Goal: Information Seeking & Learning: Learn about a topic

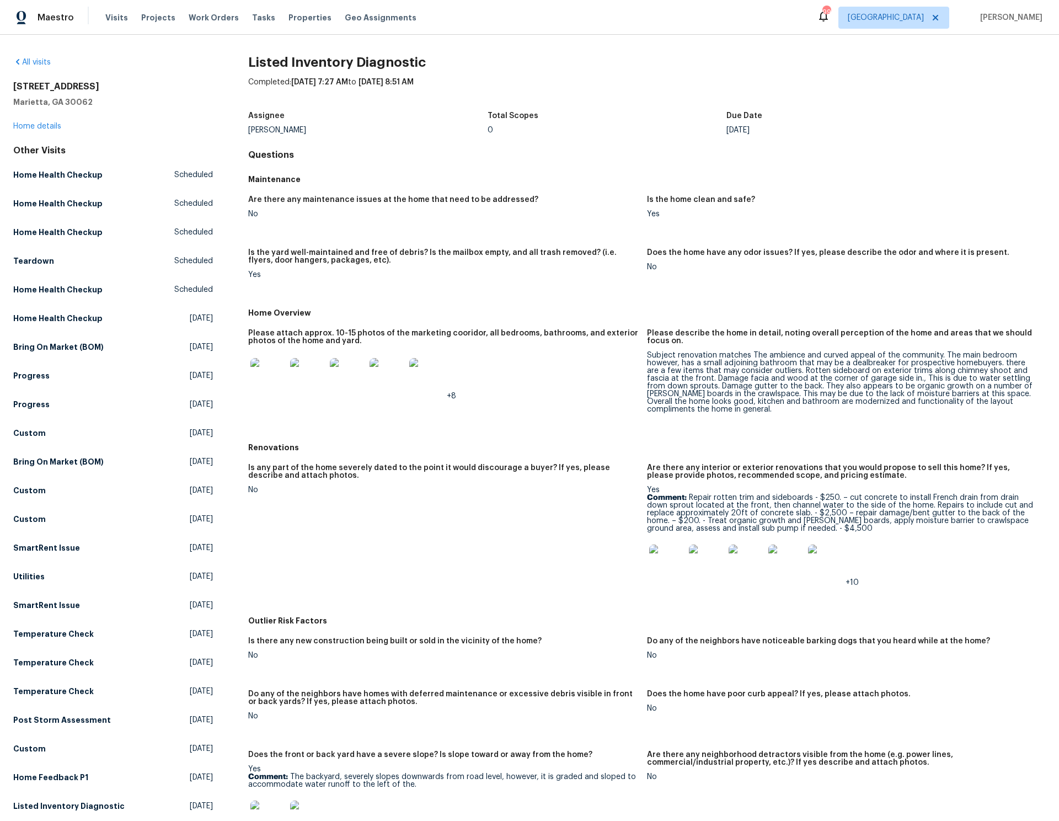
click at [260, 66] on h2 "Listed Inventory Diagnostic" at bounding box center [646, 62] width 797 height 11
drag, startPoint x: 260, startPoint y: 66, endPoint x: 373, endPoint y: 58, distance: 113.3
click at [373, 58] on h2 "Listed Inventory Diagnostic" at bounding box center [646, 62] width 797 height 11
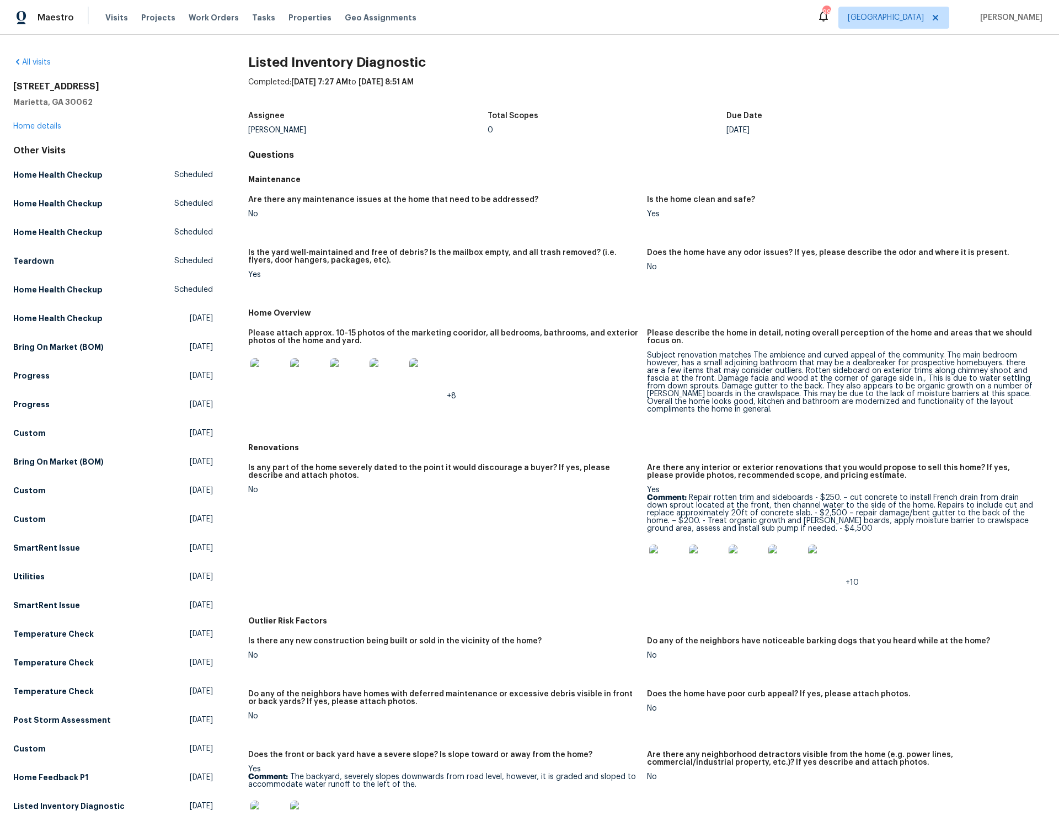
click at [325, 61] on h2 "Listed Inventory Diagnostic" at bounding box center [646, 62] width 797 height 11
drag, startPoint x: 325, startPoint y: 61, endPoint x: 380, endPoint y: 60, distance: 55.2
click at [380, 60] on h2 "Listed Inventory Diagnostic" at bounding box center [646, 62] width 797 height 11
drag, startPoint x: 380, startPoint y: 60, endPoint x: 330, endPoint y: 60, distance: 49.6
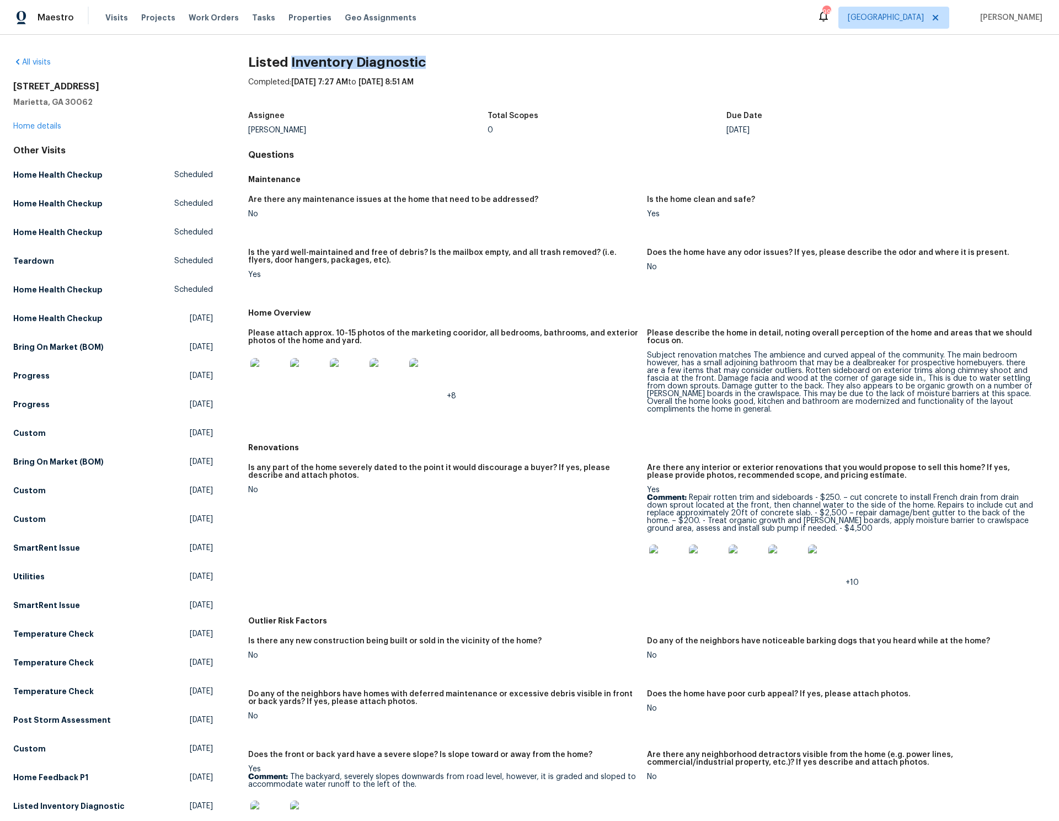
click at [330, 60] on h2 "Listed Inventory Diagnostic" at bounding box center [646, 62] width 797 height 11
click at [507, 551] on figure "Is any part of the home severely dated to the point it would discourage a buyer…" at bounding box center [447, 534] width 399 height 140
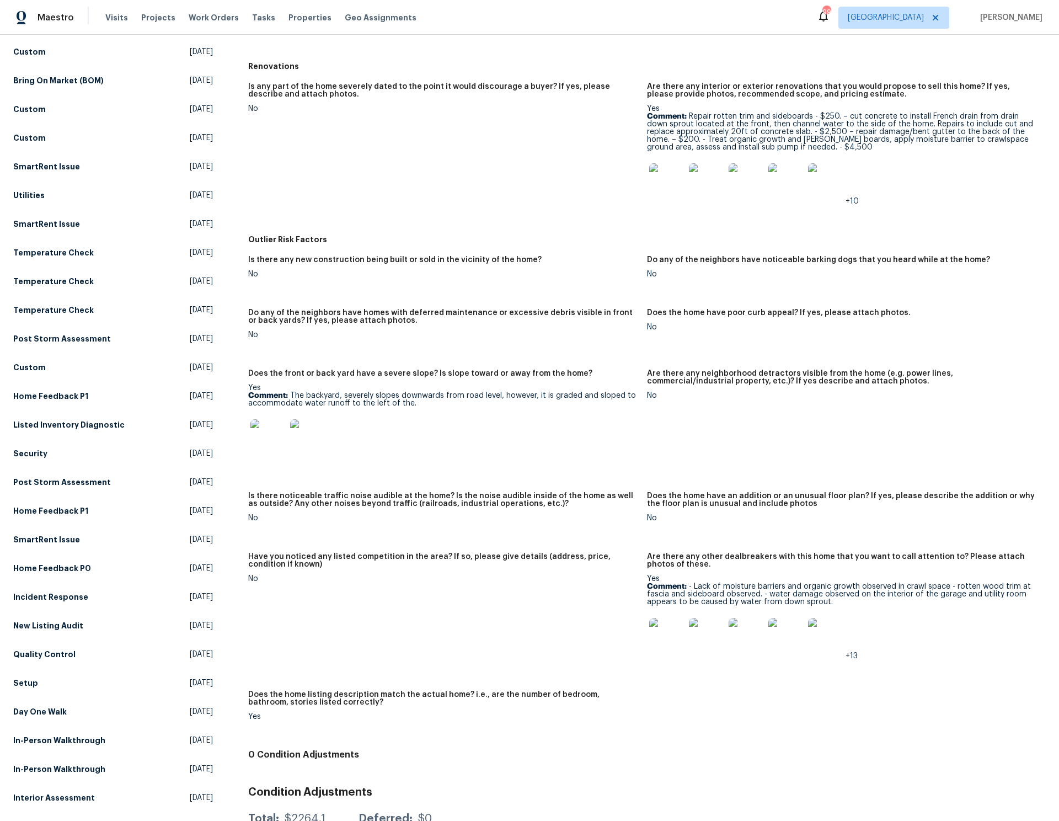
scroll to position [420, 0]
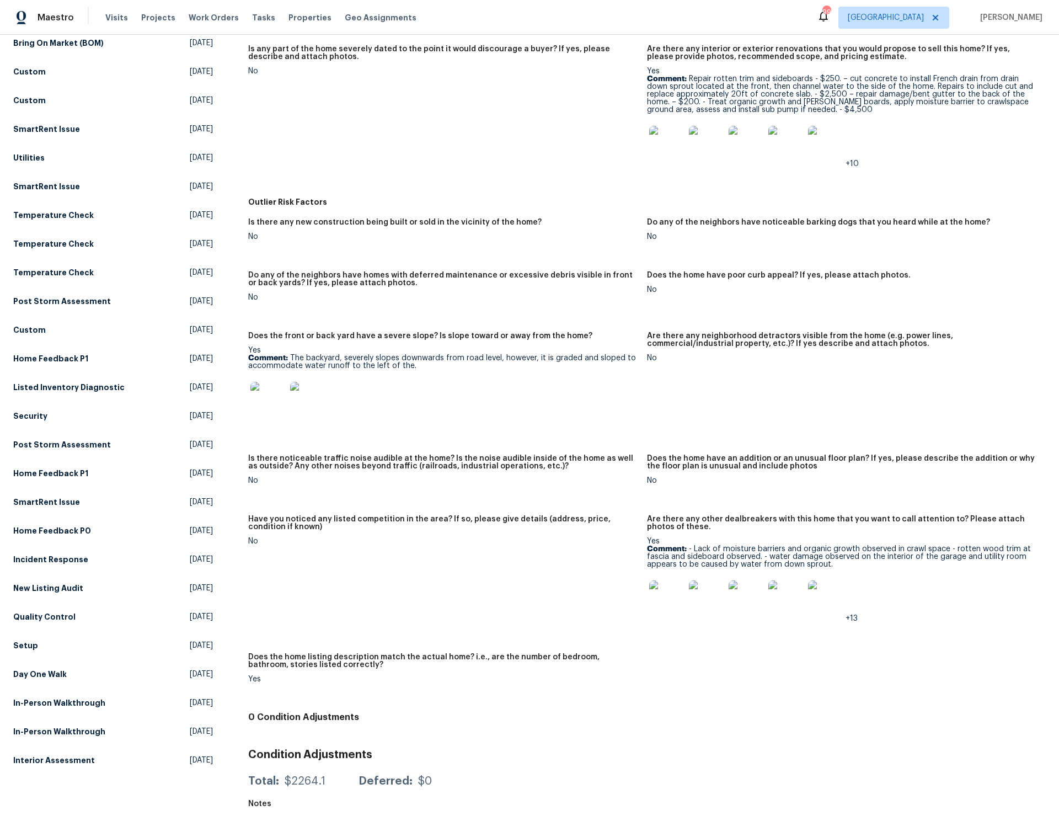
click at [489, 600] on figure "Have you noticed any listed competition in the area? If so, please give details…" at bounding box center [447, 577] width 399 height 125
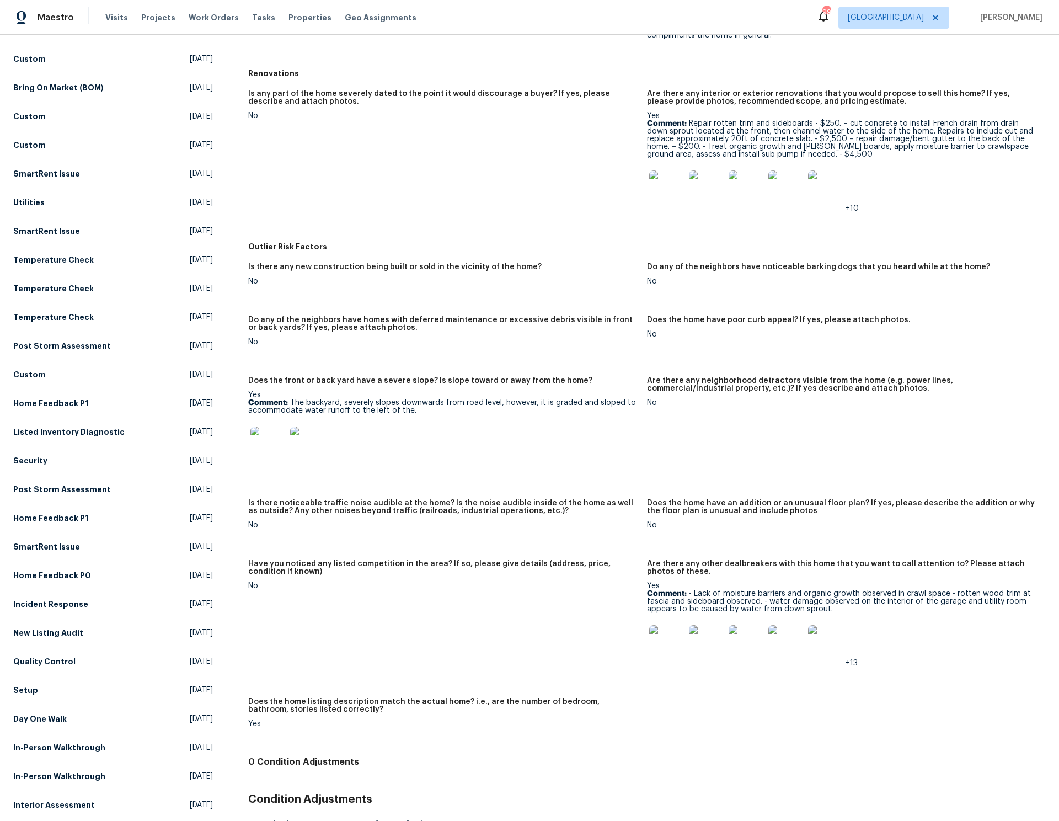
scroll to position [335, 0]
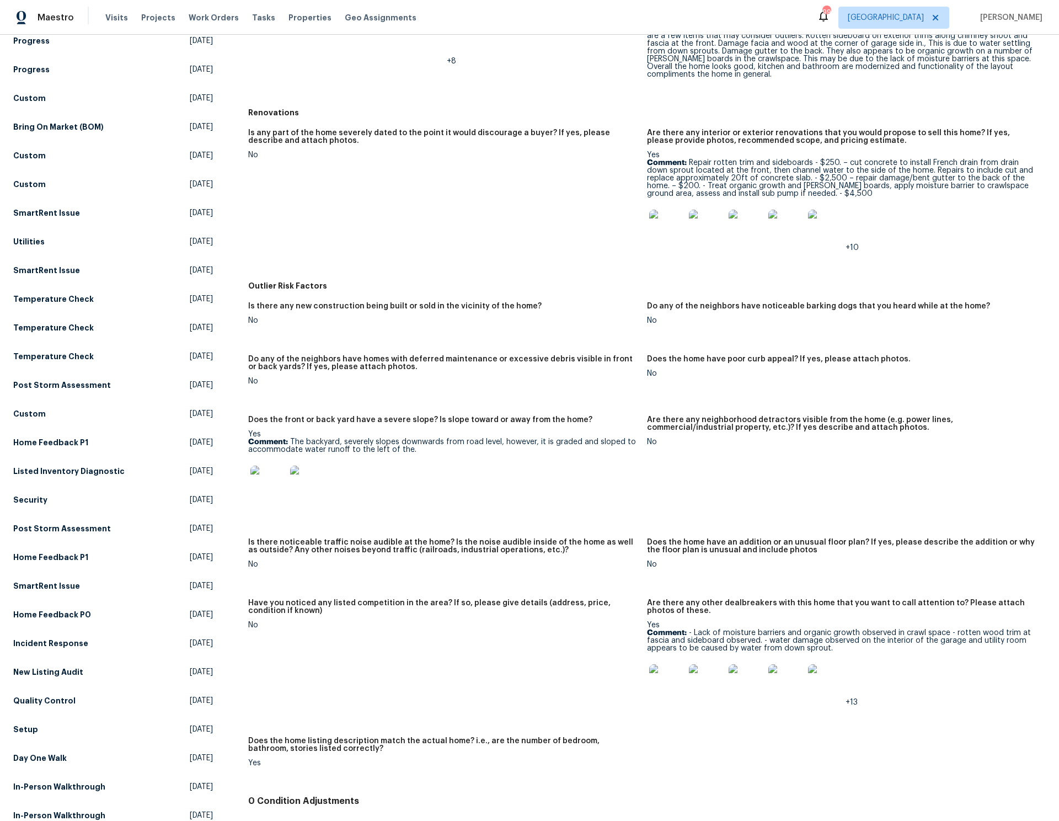
click at [678, 174] on p "Comment: Repair rotten trim and sideboards - $250. – cut concrete to install Fr…" at bounding box center [842, 178] width 390 height 39
drag, startPoint x: 678, startPoint y: 174, endPoint x: 677, endPoint y: 188, distance: 14.3
click at [677, 188] on p "Comment: Repair rotten trim and sideboards - $250. – cut concrete to install Fr…" at bounding box center [842, 178] width 390 height 39
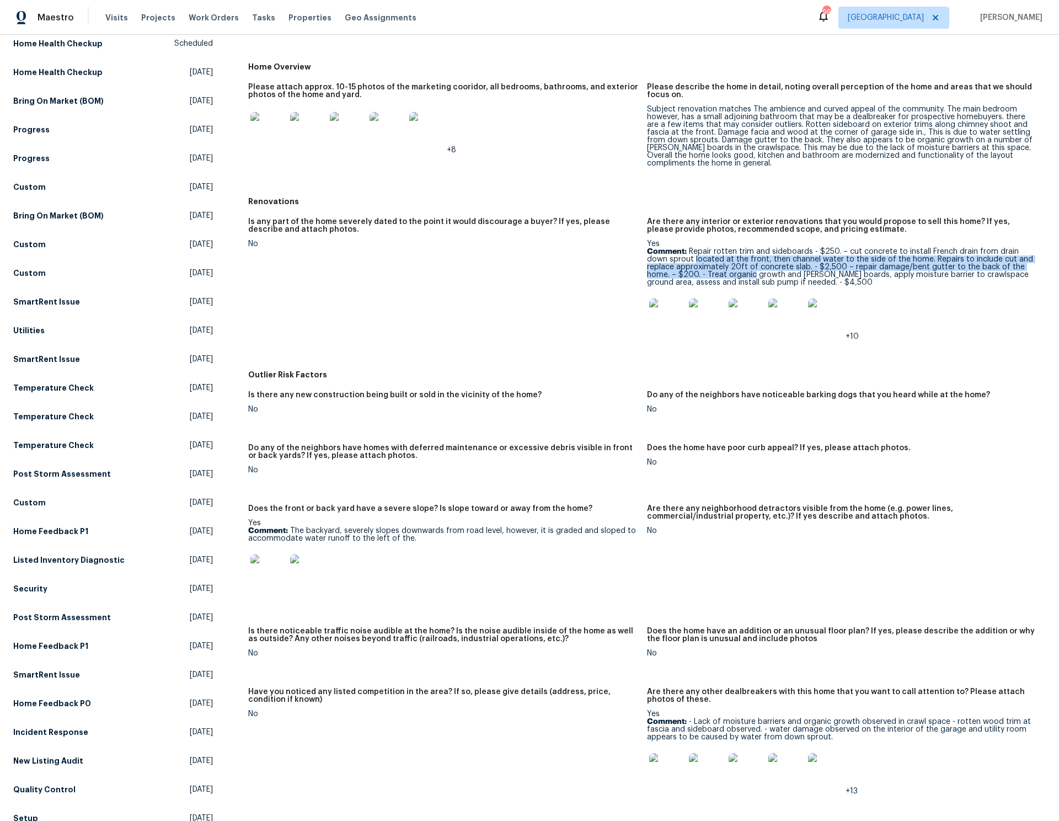
scroll to position [233, 0]
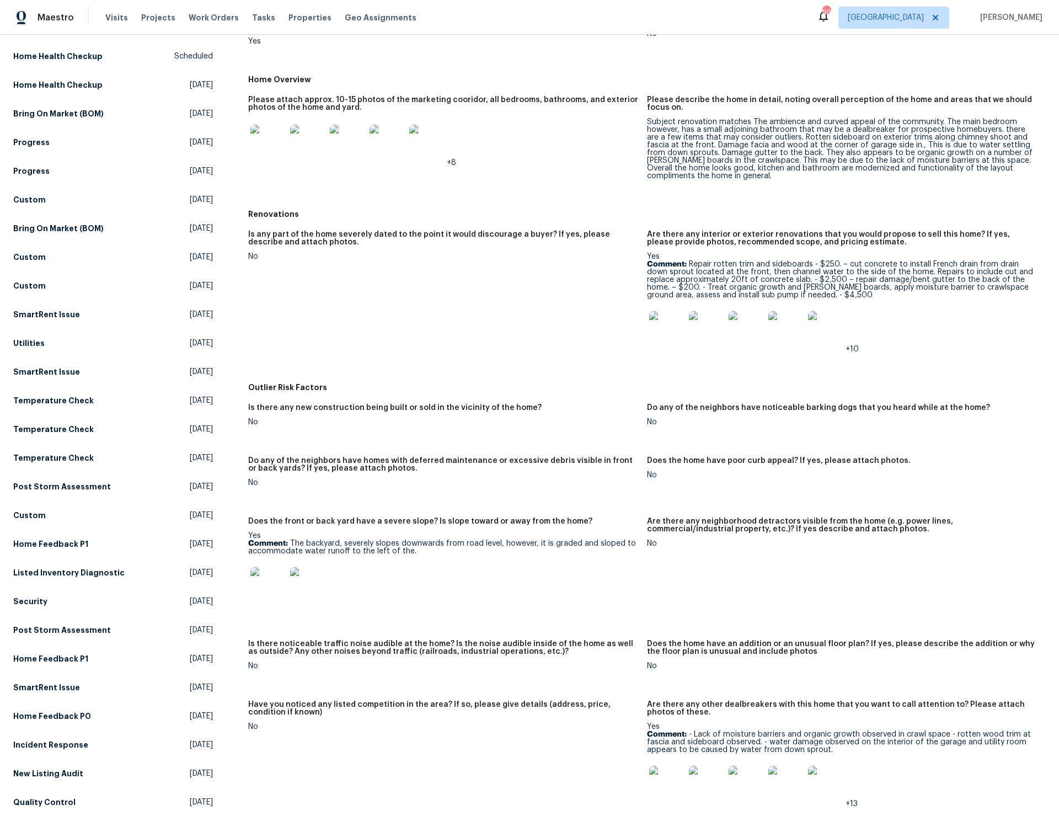
click at [703, 138] on div "Subject renovation matches The ambience and curved appeal of the community. The…" at bounding box center [842, 149] width 390 height 62
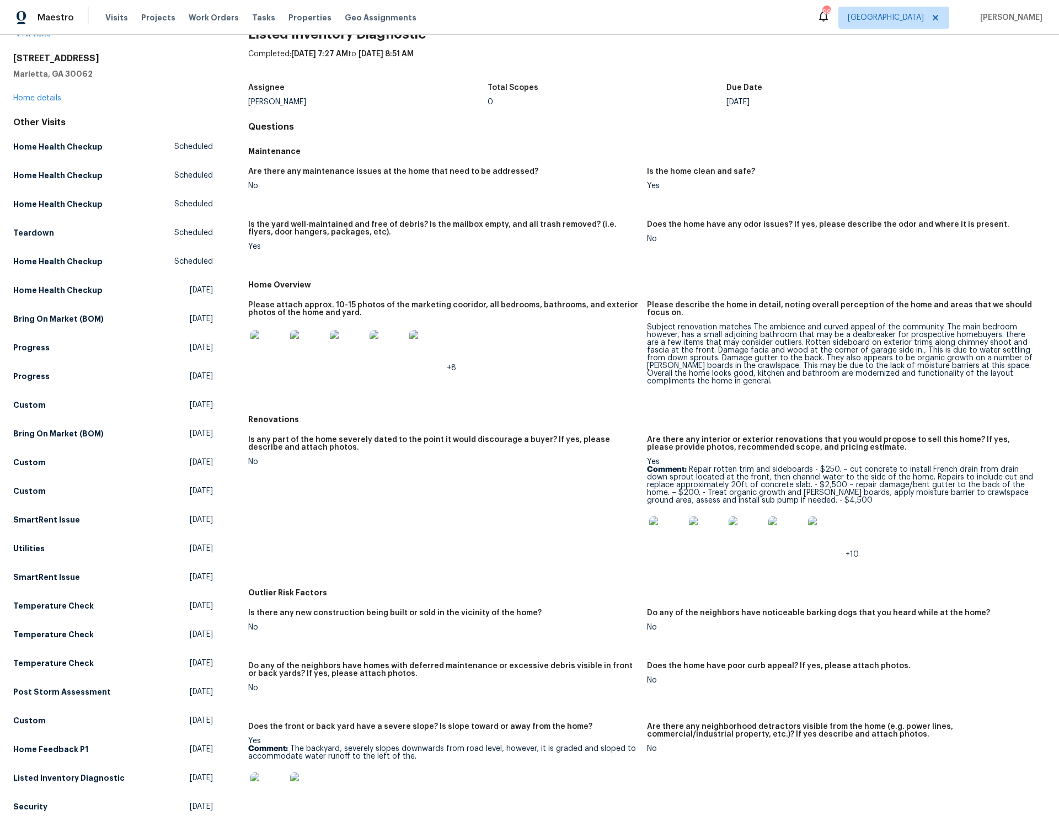
scroll to position [31, 0]
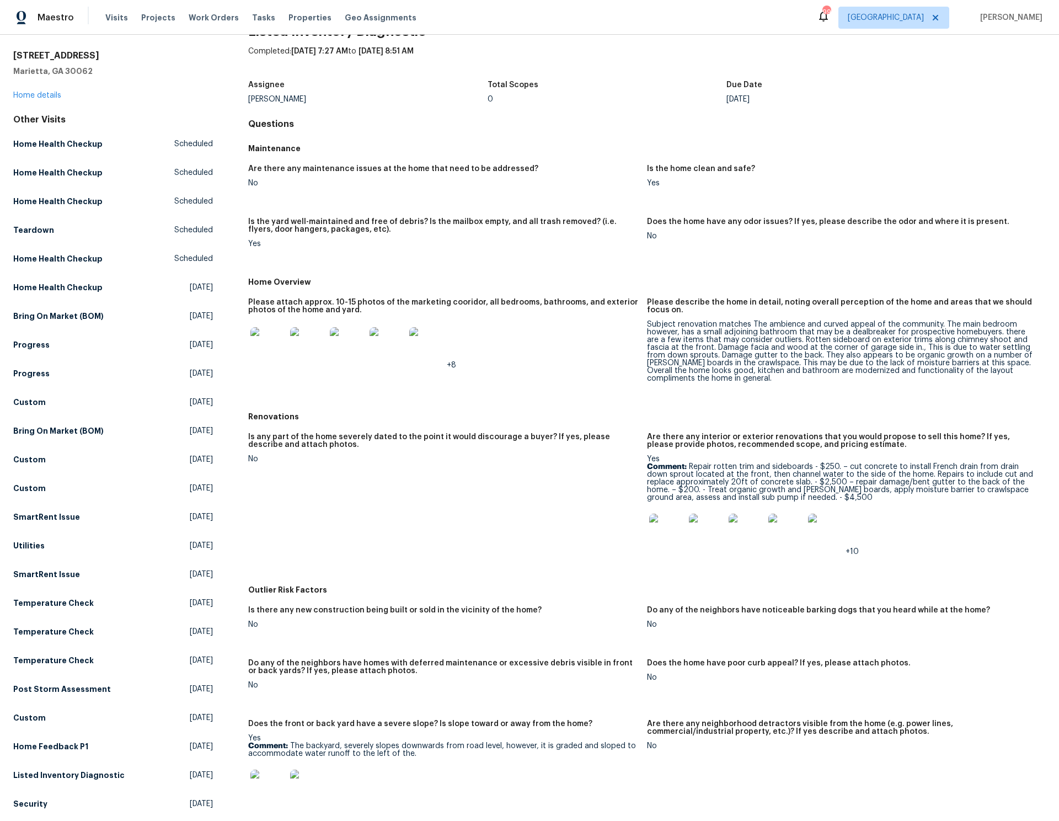
click at [716, 347] on div "Subject renovation matches The ambience and curved appeal of the community. The…" at bounding box center [842, 351] width 390 height 62
click at [733, 331] on div "Subject renovation matches The ambience and curved appeal of the community. The…" at bounding box center [842, 351] width 390 height 62
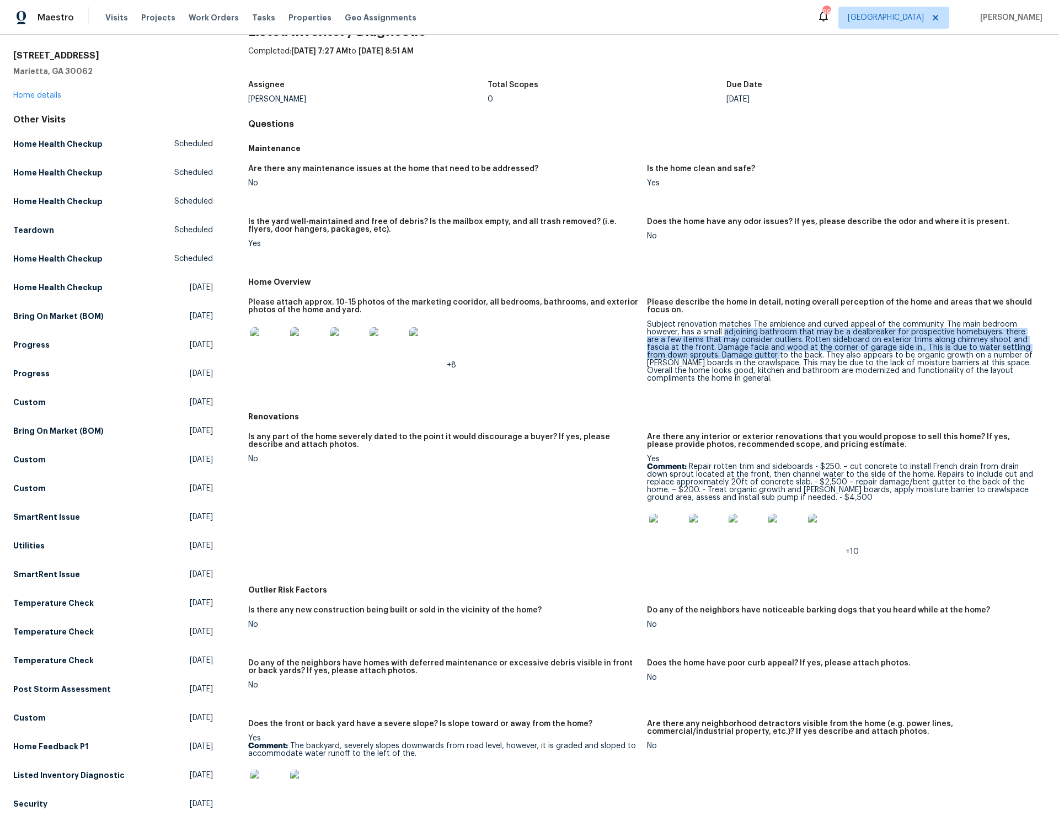
drag, startPoint x: 733, startPoint y: 331, endPoint x: 732, endPoint y: 355, distance: 23.7
click at [732, 355] on div "Subject renovation matches The ambience and curved appeal of the community. The…" at bounding box center [842, 351] width 390 height 62
click at [867, 331] on div "Subject renovation matches The ambience and curved appeal of the community. The…" at bounding box center [842, 351] width 390 height 62
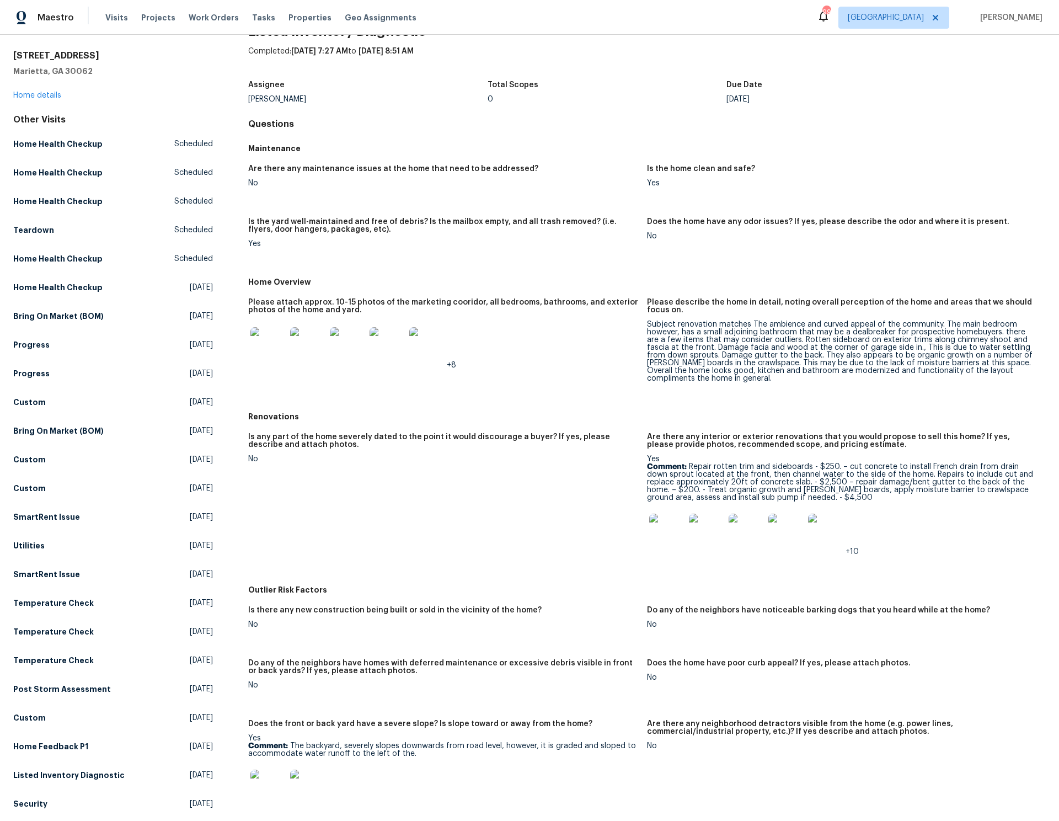
click at [764, 341] on div "Subject renovation matches The ambience and curved appeal of the community. The…" at bounding box center [842, 351] width 390 height 62
click at [795, 340] on div "Subject renovation matches The ambience and curved appeal of the community. The…" at bounding box center [842, 351] width 390 height 62
drag, startPoint x: 795, startPoint y: 340, endPoint x: 881, endPoint y: 355, distance: 86.9
click at [881, 355] on div "Subject renovation matches The ambience and curved appeal of the community. The…" at bounding box center [842, 351] width 390 height 62
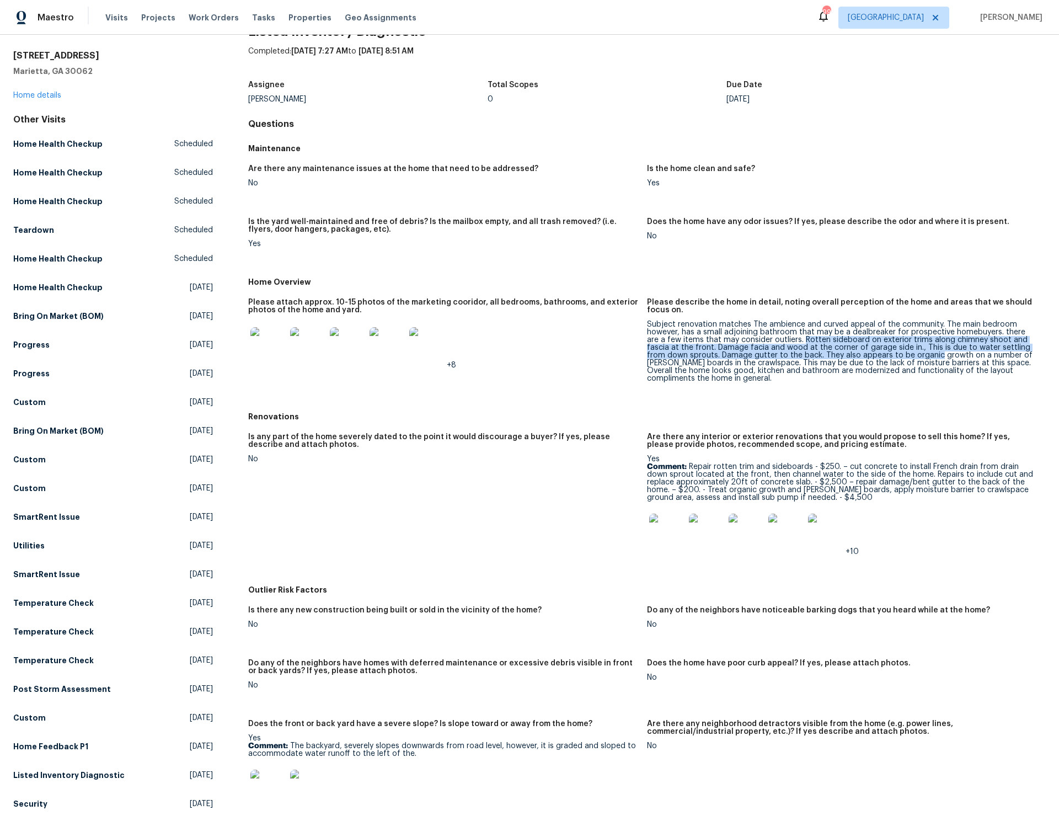
click at [881, 355] on div "Subject renovation matches The ambience and curved appeal of the community. The…" at bounding box center [842, 351] width 390 height 62
drag, startPoint x: 881, startPoint y: 355, endPoint x: 873, endPoint y: 362, distance: 10.9
click at [873, 362] on div "Subject renovation matches The ambience and curved appeal of the community. The…" at bounding box center [842, 351] width 390 height 62
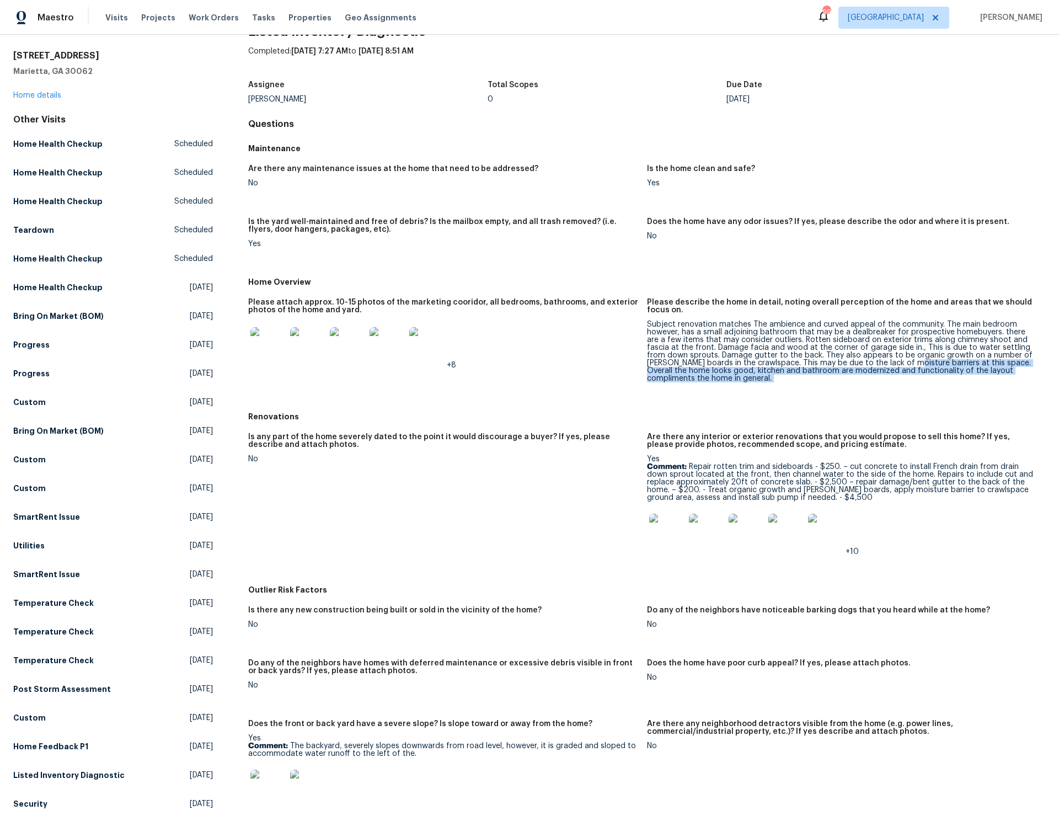
drag, startPoint x: 873, startPoint y: 362, endPoint x: 871, endPoint y: 376, distance: 13.3
click at [871, 376] on div "Subject renovation matches The ambience and curved appeal of the community. The…" at bounding box center [842, 351] width 390 height 62
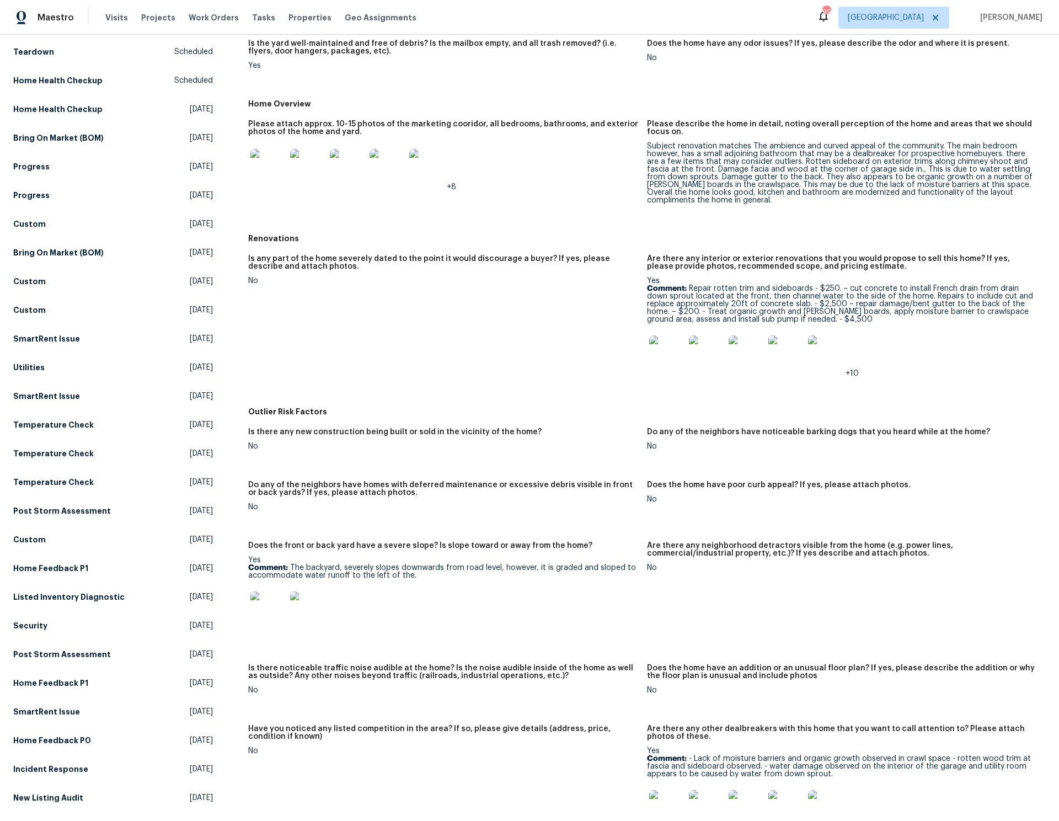
scroll to position [420, 0]
